Goal: Task Accomplishment & Management: Manage account settings

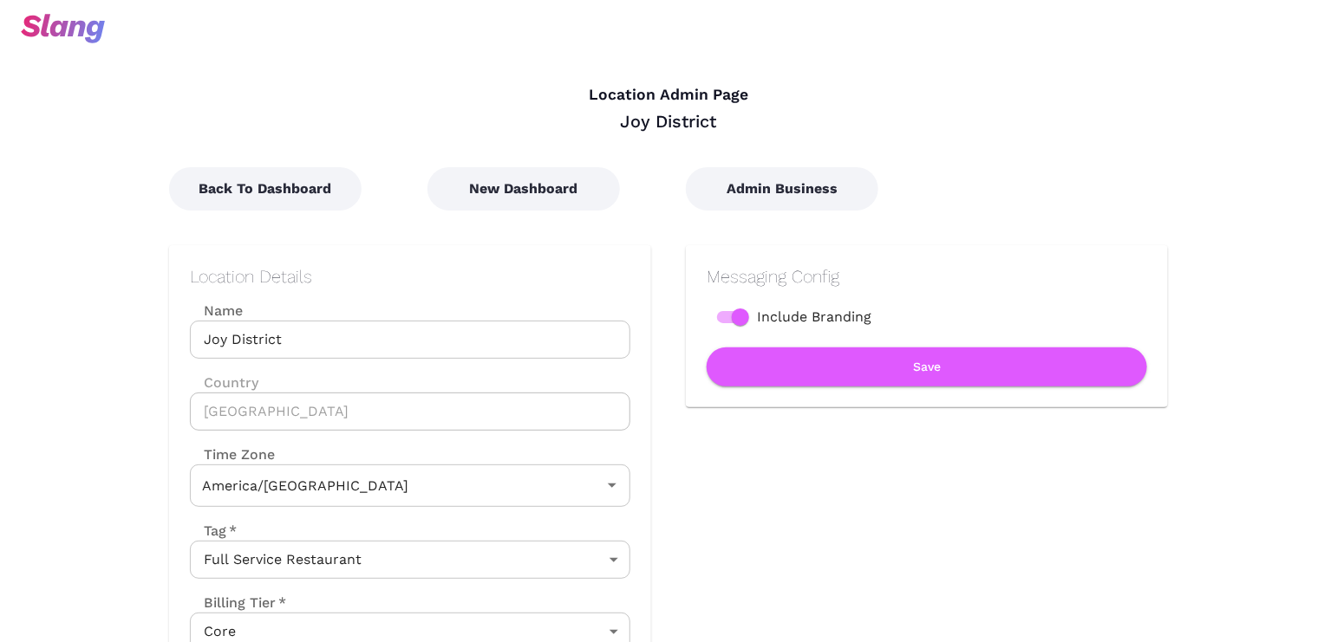
type input "Central Time"
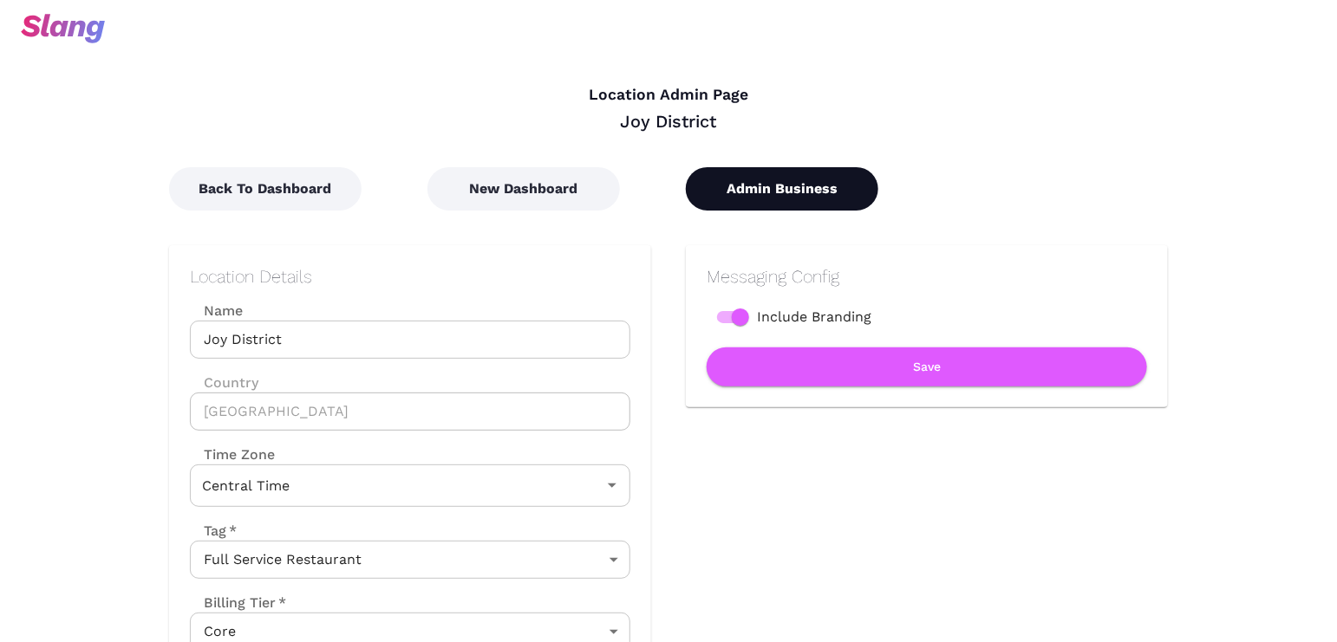
click at [753, 185] on button "Admin Business" at bounding box center [782, 188] width 192 height 43
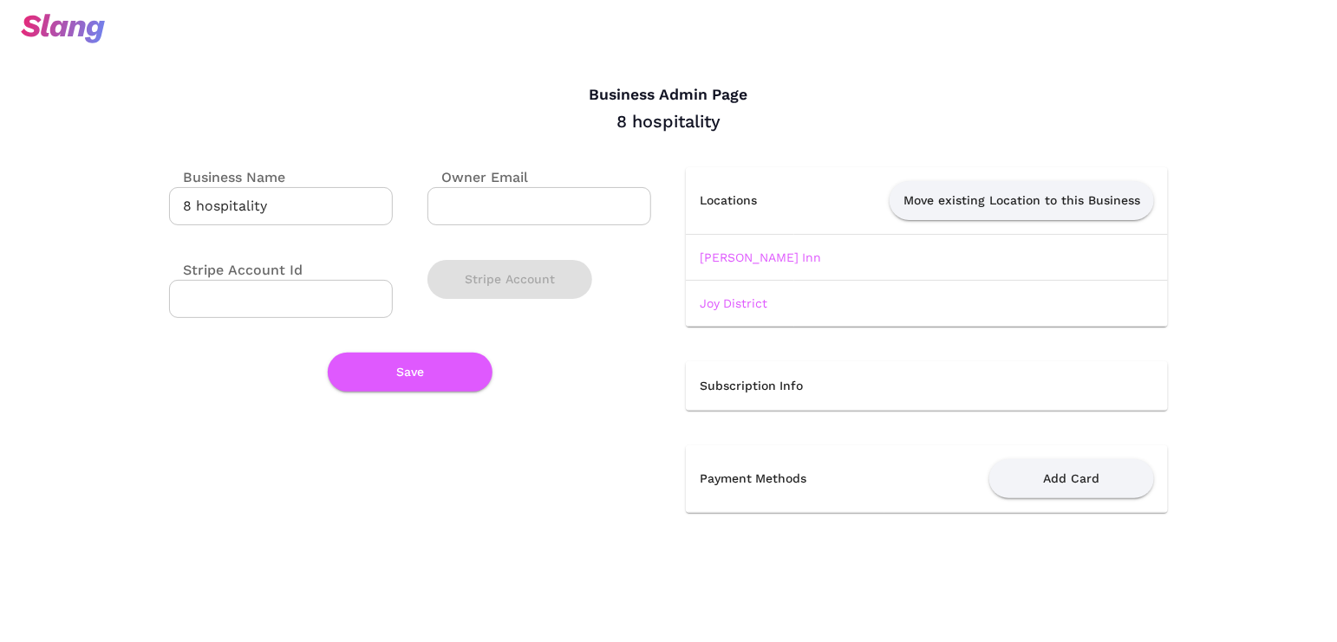
click at [257, 175] on label "Business Name" at bounding box center [227, 177] width 116 height 20
click at [257, 187] on input "8 hospitality" at bounding box center [281, 206] width 224 height 38
click at [257, 175] on label "Business Name" at bounding box center [227, 177] width 116 height 20
click at [257, 187] on input "8 hospitality" at bounding box center [281, 206] width 224 height 38
click at [206, 207] on input "8 hospitality" at bounding box center [281, 206] width 224 height 38
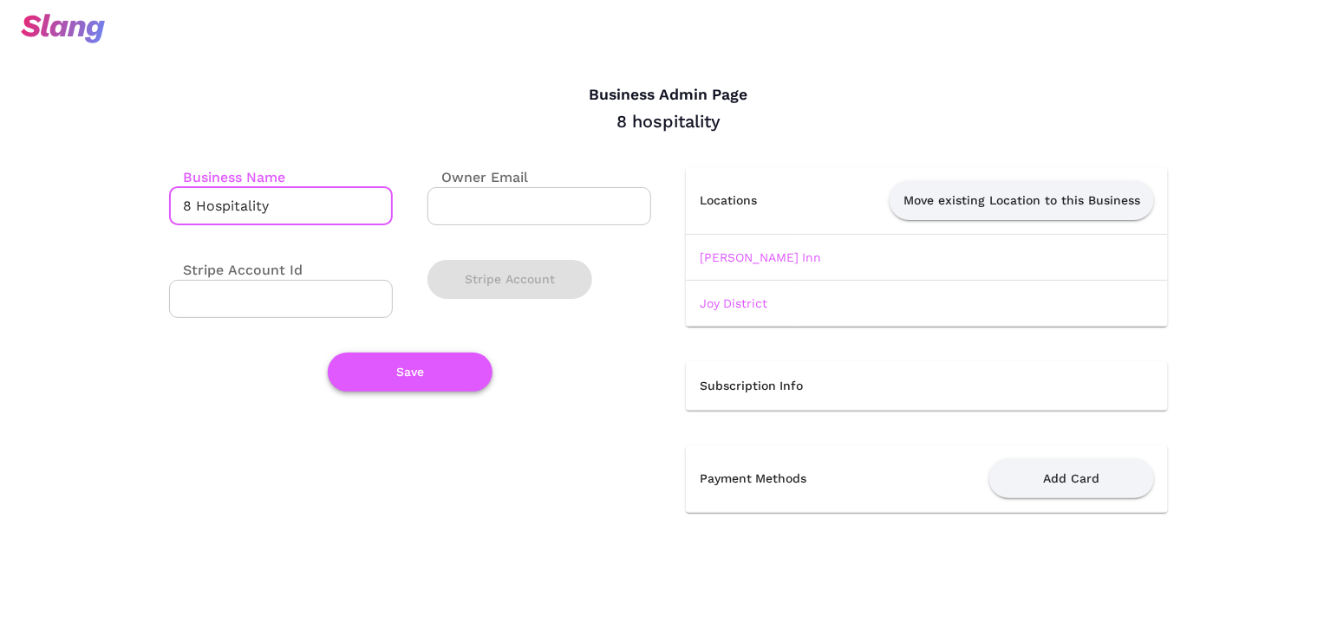
type input "8 Hospitality"
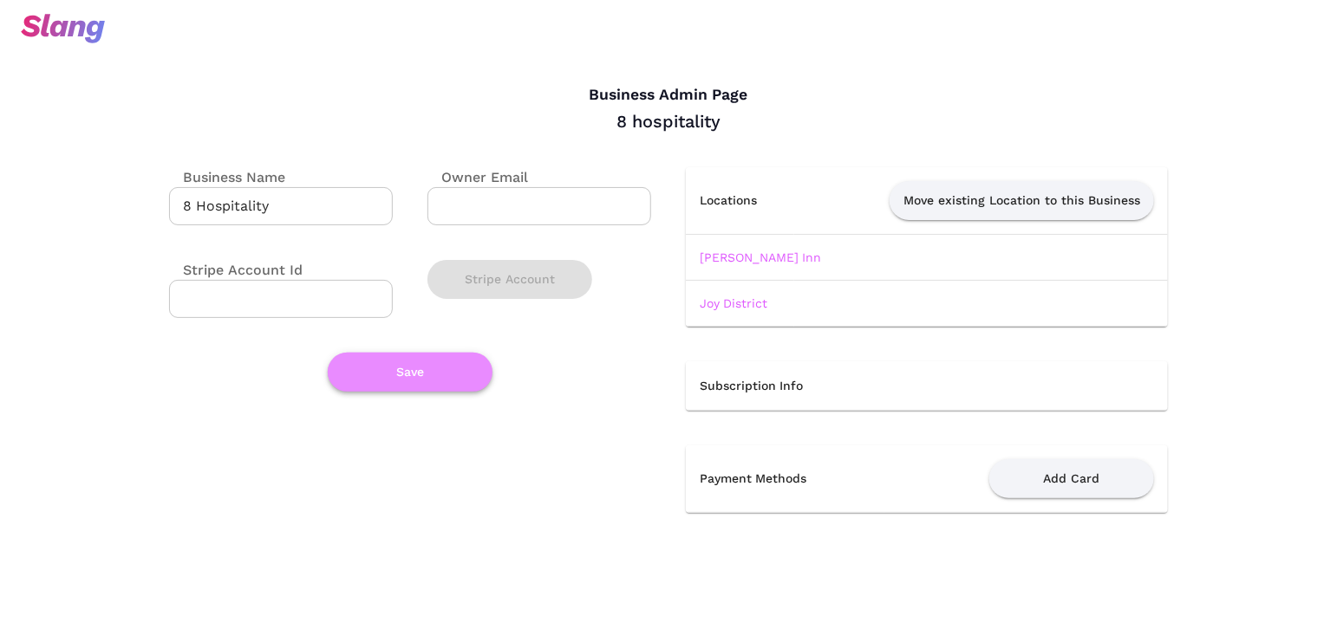
click at [480, 368] on button "Save" at bounding box center [410, 372] width 165 height 39
